Goal: Information Seeking & Learning: Learn about a topic

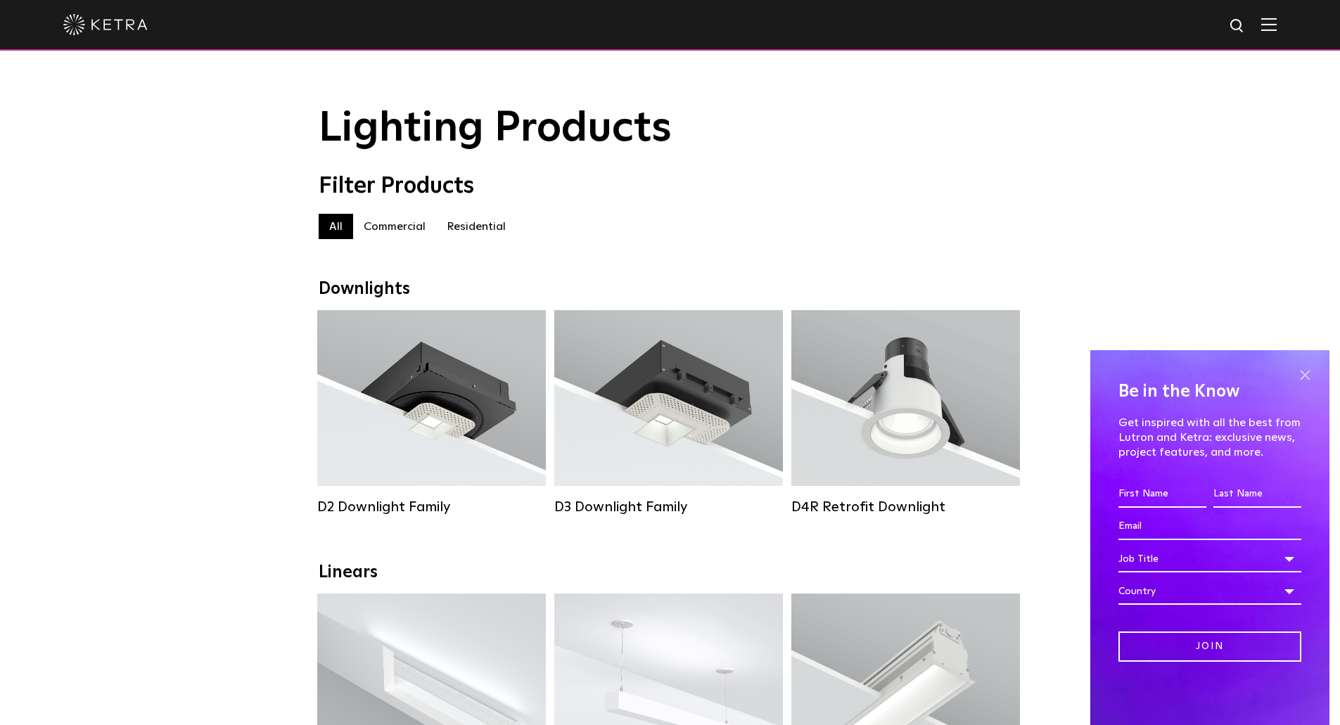
click at [1304, 377] on span at bounding box center [1304, 374] width 21 height 21
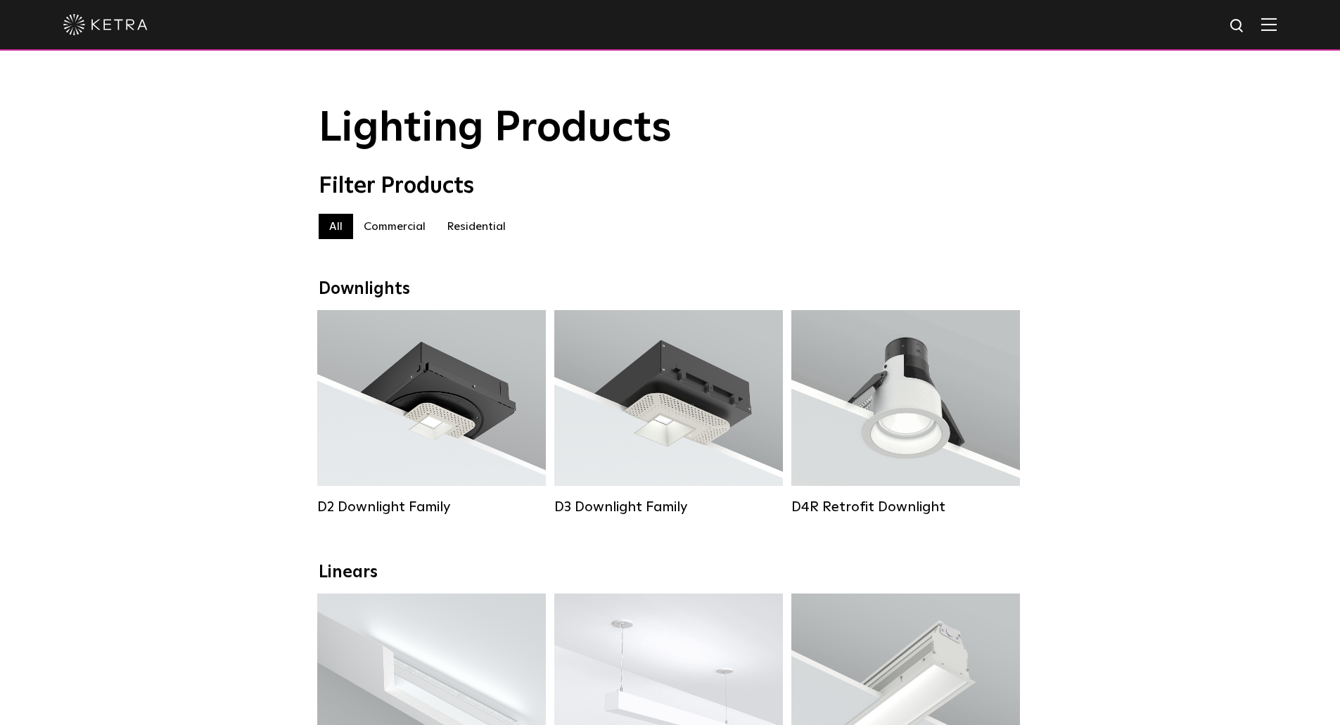
click at [407, 236] on label "Commercial" at bounding box center [394, 226] width 83 height 25
click at [491, 231] on label "Residential" at bounding box center [476, 226] width 80 height 25
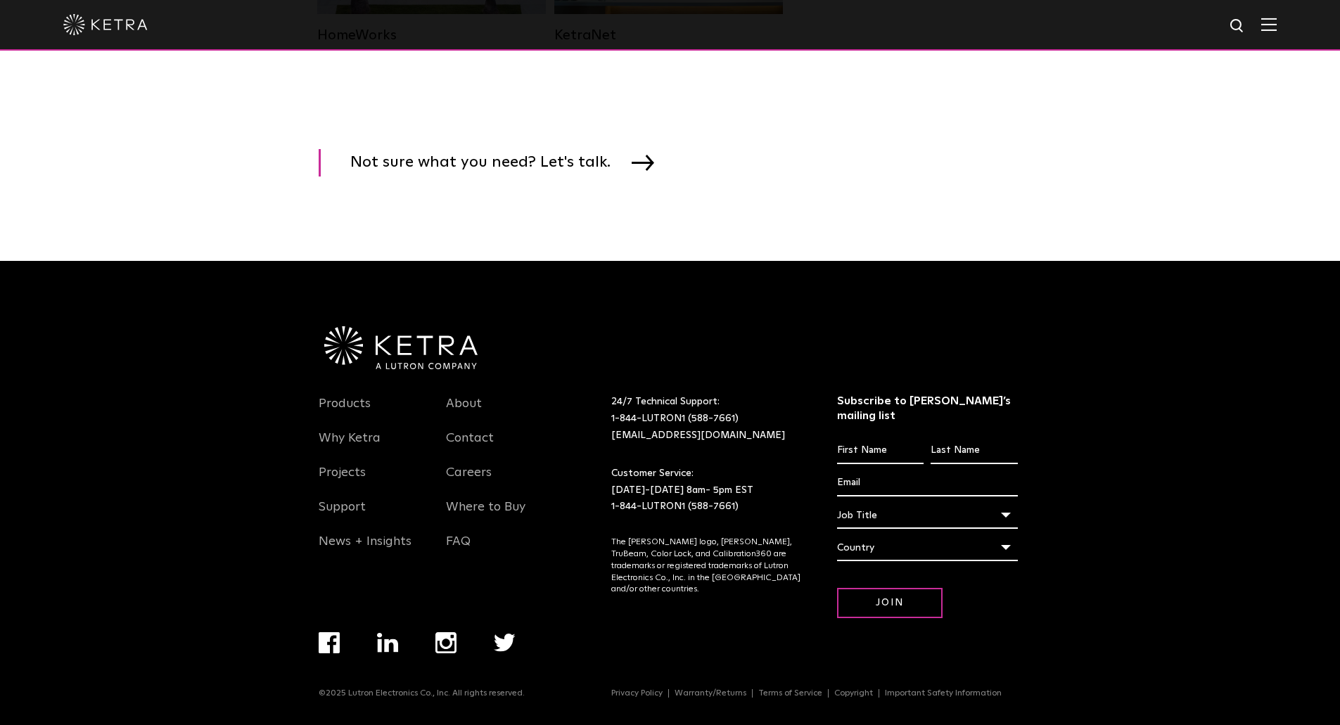
scroll to position [2127, 0]
click at [464, 414] on link "About" at bounding box center [464, 412] width 36 height 32
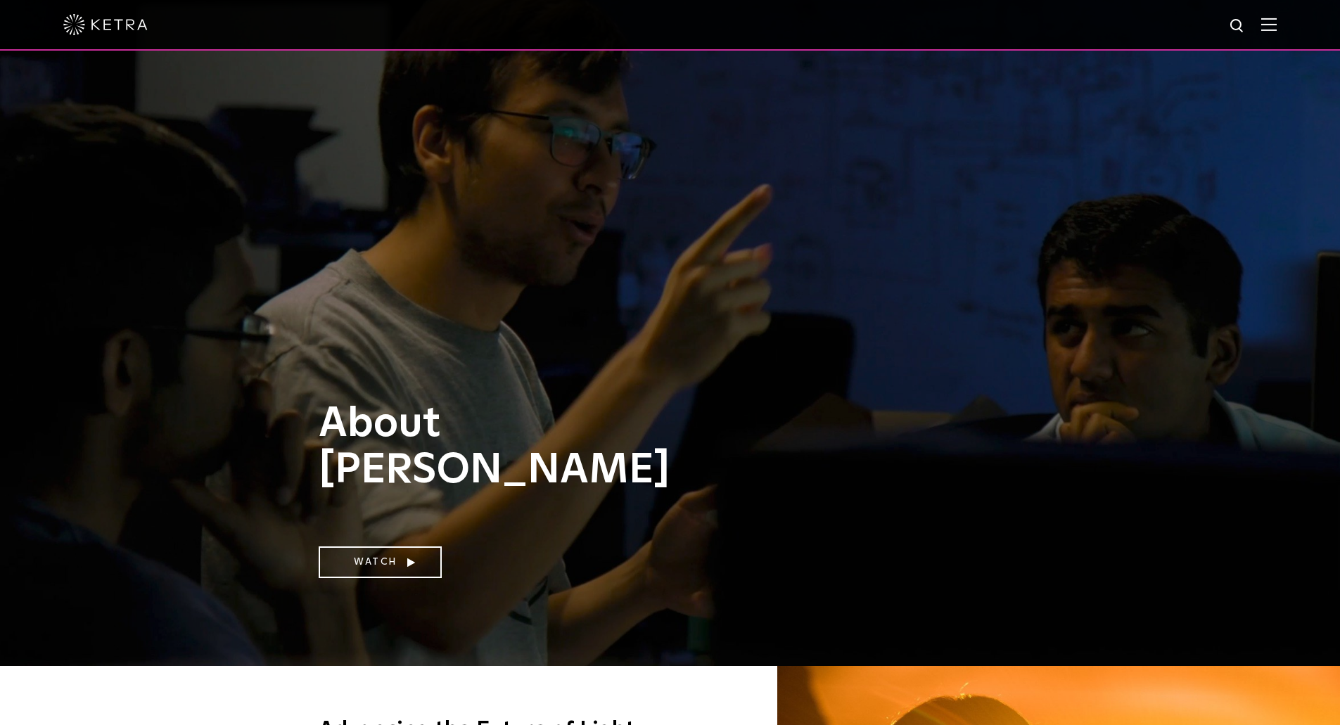
scroll to position [141, 0]
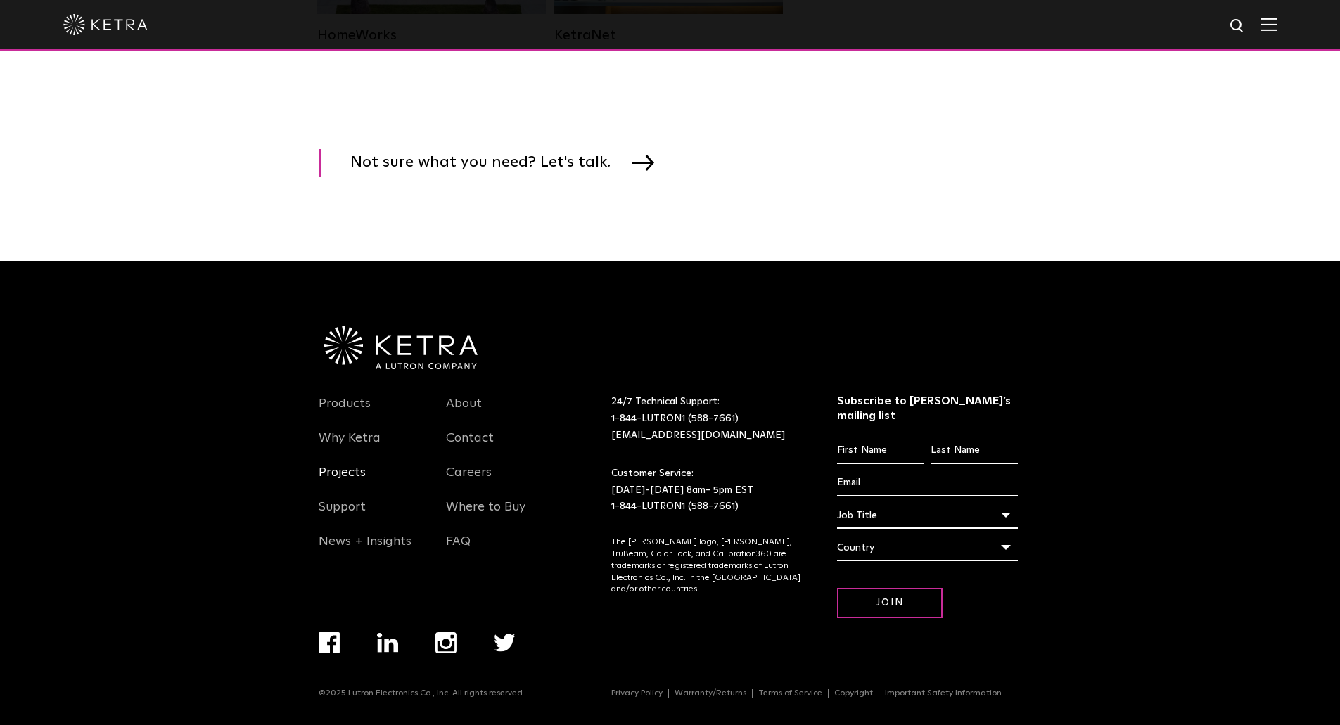
click at [329, 491] on link "Projects" at bounding box center [342, 481] width 47 height 32
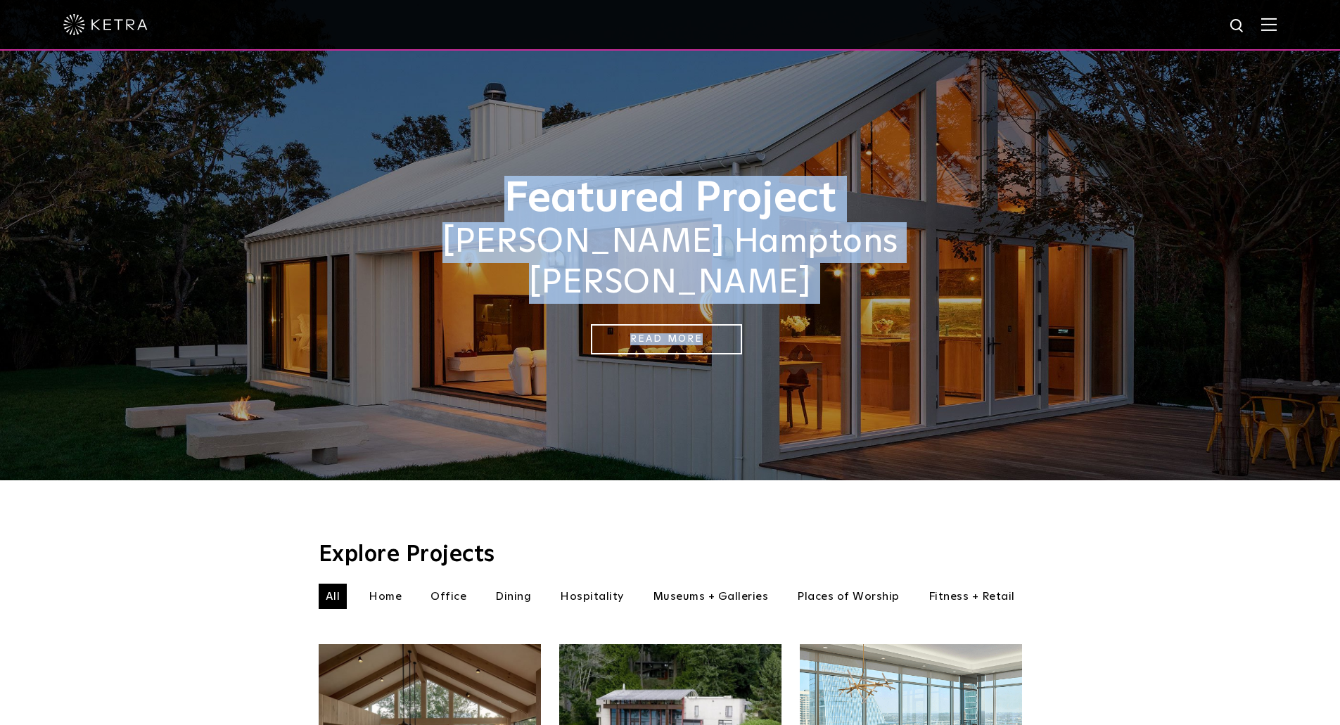
drag, startPoint x: 495, startPoint y: 203, endPoint x: 1099, endPoint y: 273, distance: 608.3
click at [1099, 273] on div "Featured Project Sasha Bikoff's Hamptons Barnhouse Read More" at bounding box center [670, 240] width 1340 height 480
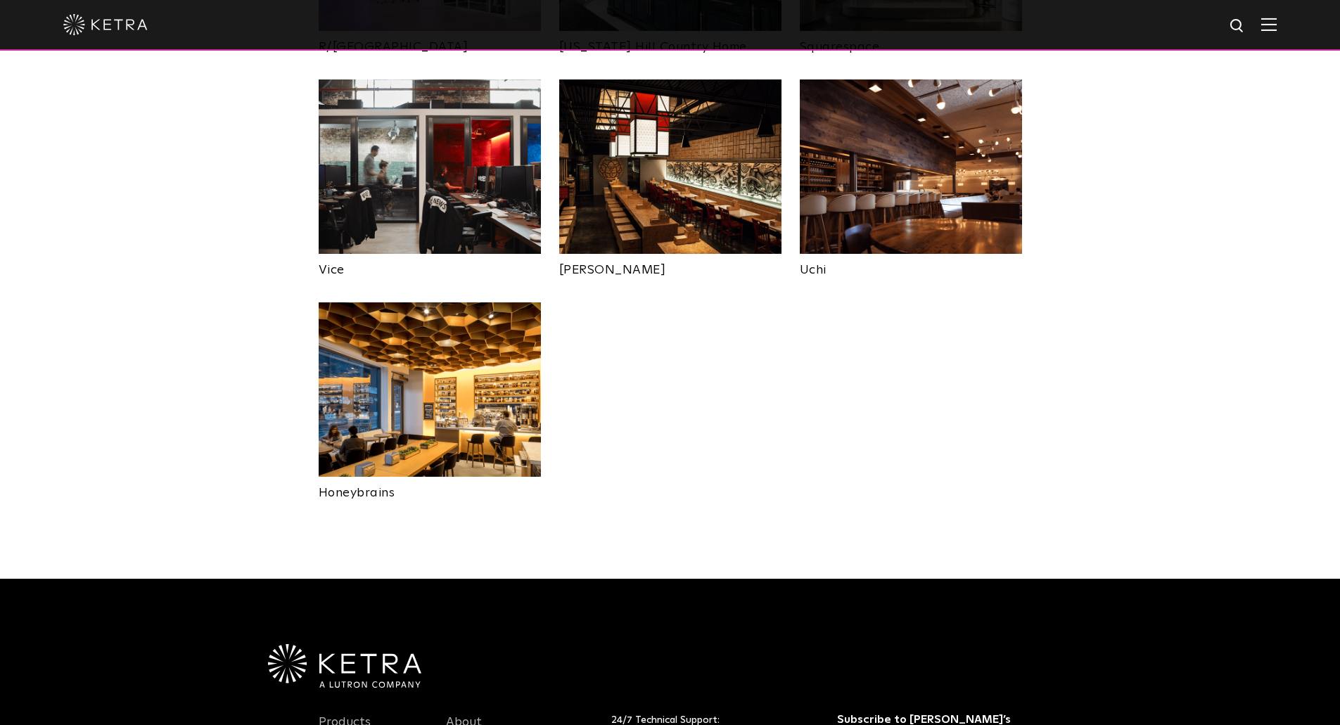
scroll to position [3083, 0]
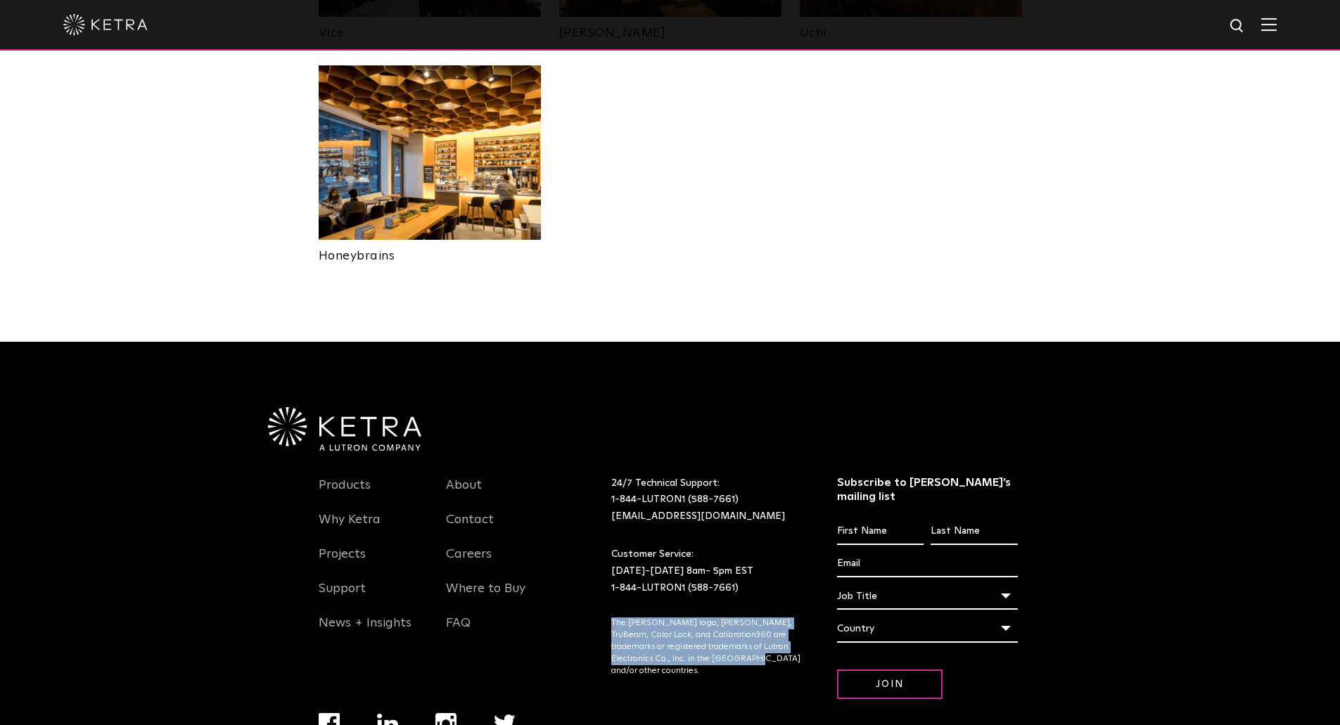
drag, startPoint x: 607, startPoint y: 552, endPoint x: 791, endPoint y: 599, distance: 190.2
click at [798, 604] on div "Products Why Ketra Projects Support News + Insights About Contact Careers Where…" at bounding box center [671, 610] width 704 height 319
click at [783, 599] on div "24/7 Technical Support: 1-844-LUTRON1 (588-7661) lightingsupport@lutron.com Cus…" at bounding box center [724, 606] width 226 height 260
click at [718, 618] on p "The [PERSON_NAME] logo, [PERSON_NAME], TruBeam, Color Lock, and Calibration360 …" at bounding box center [706, 647] width 191 height 59
click at [647, 537] on div "24/7 Technical Support: 1-844-LUTRON1 (588-7661) lightingsupport@lutron.com Cus…" at bounding box center [724, 606] width 226 height 260
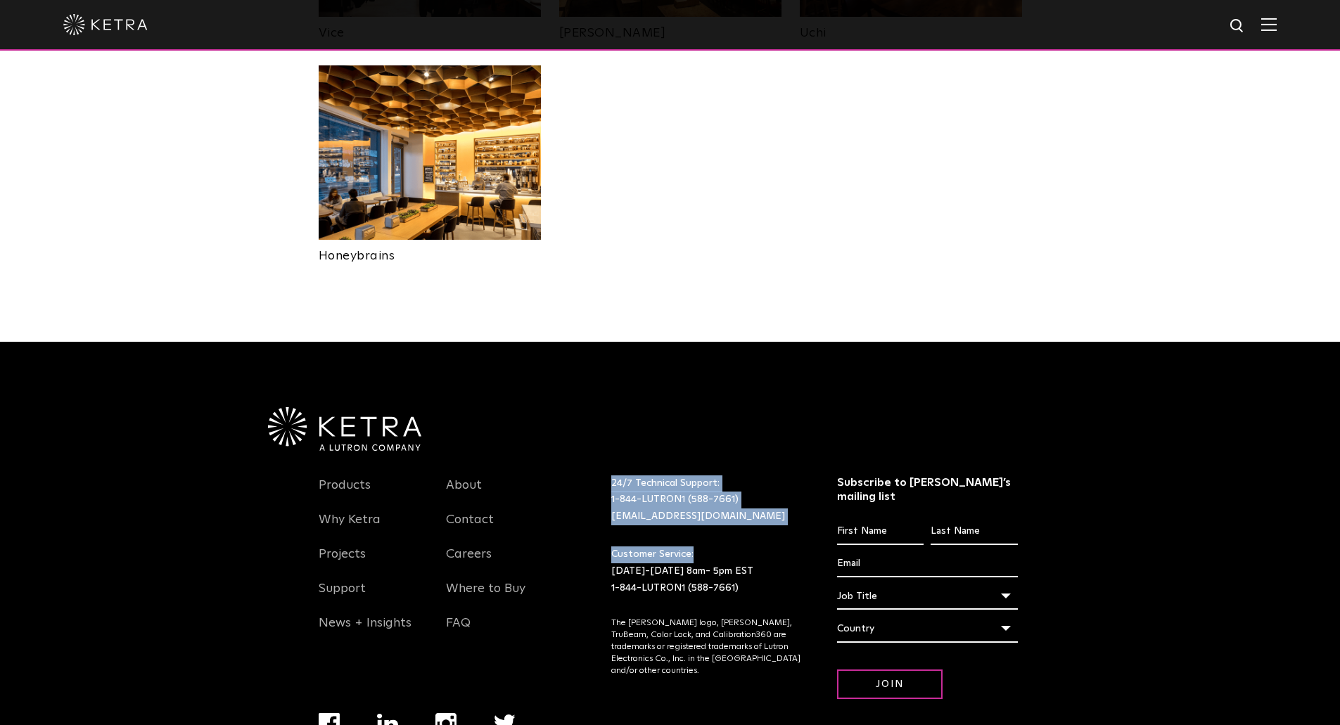
drag, startPoint x: 611, startPoint y: 414, endPoint x: 750, endPoint y: 460, distance: 146.2
click at [750, 476] on div "24/7 Technical Support: 1-844-LUTRON1 (588-7661) lightingsupport@lutron.com Cus…" at bounding box center [707, 537] width 212 height 122
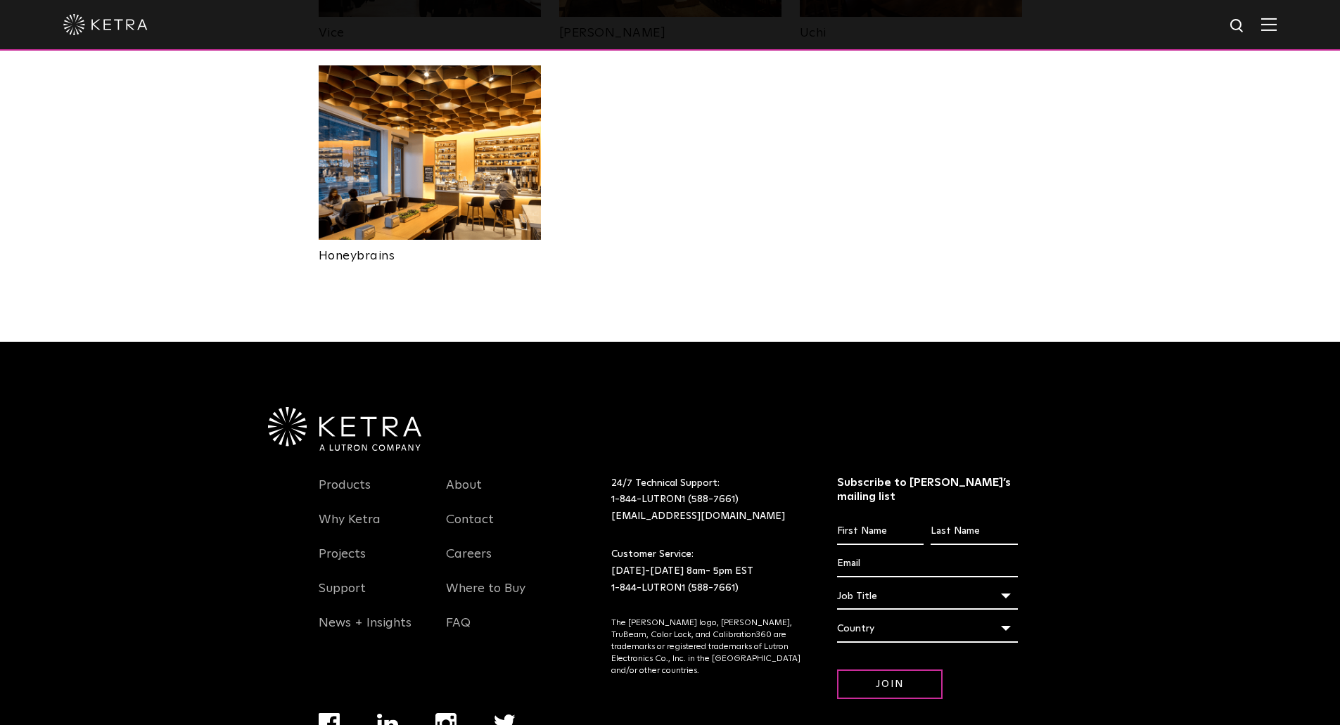
click at [755, 547] on p "Customer Service: Monday-Friday 8am- 5pm EST 1-844-LUTRON1 (588-7661)" at bounding box center [706, 572] width 191 height 50
click at [354, 512] on link "Why Ketra" at bounding box center [350, 528] width 62 height 32
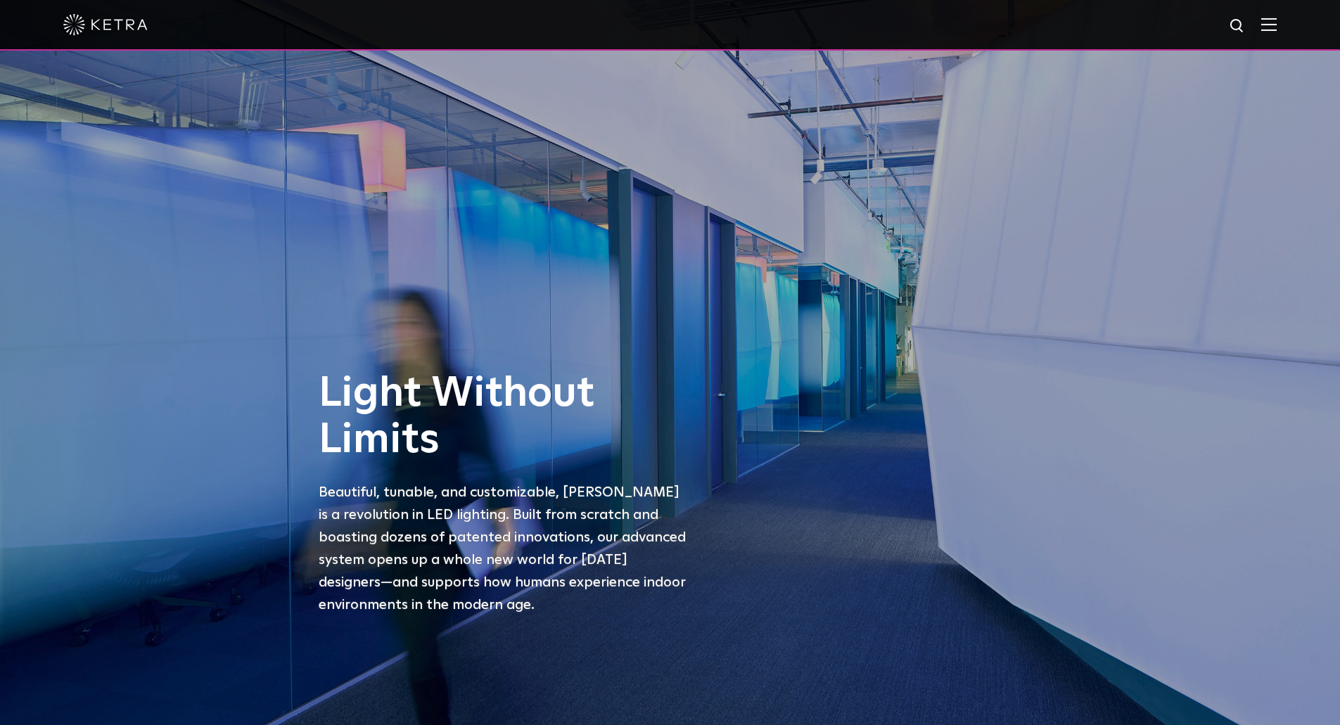
scroll to position [141, 0]
